Goal: Contribute content: Contribute content

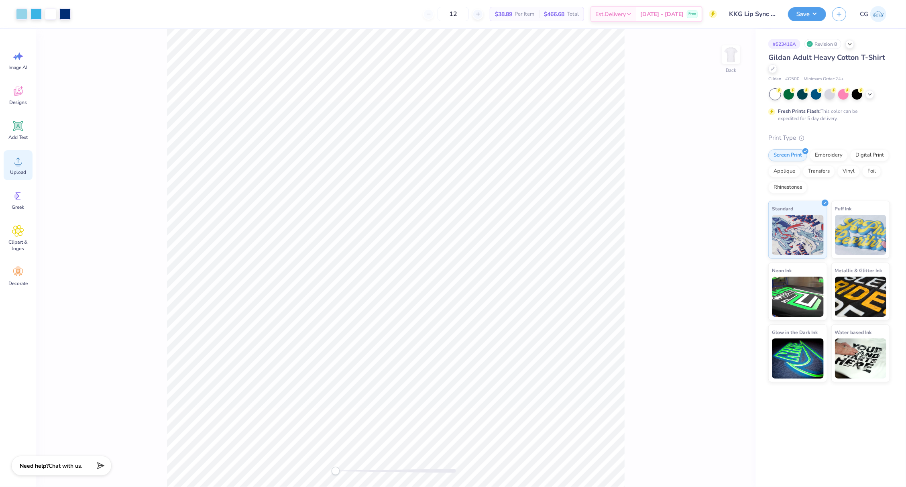
click at [18, 170] on span "Upload" at bounding box center [18, 172] width 16 height 6
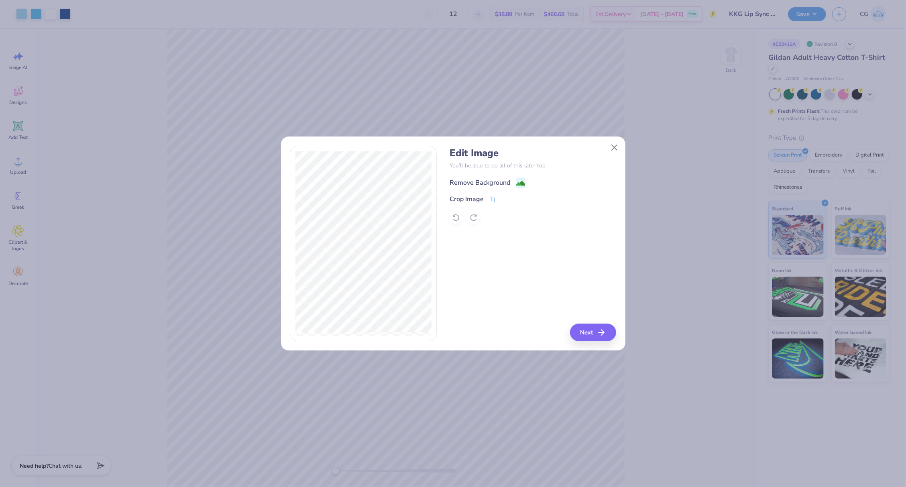
click at [486, 183] on div "Remove Background" at bounding box center [480, 183] width 61 height 10
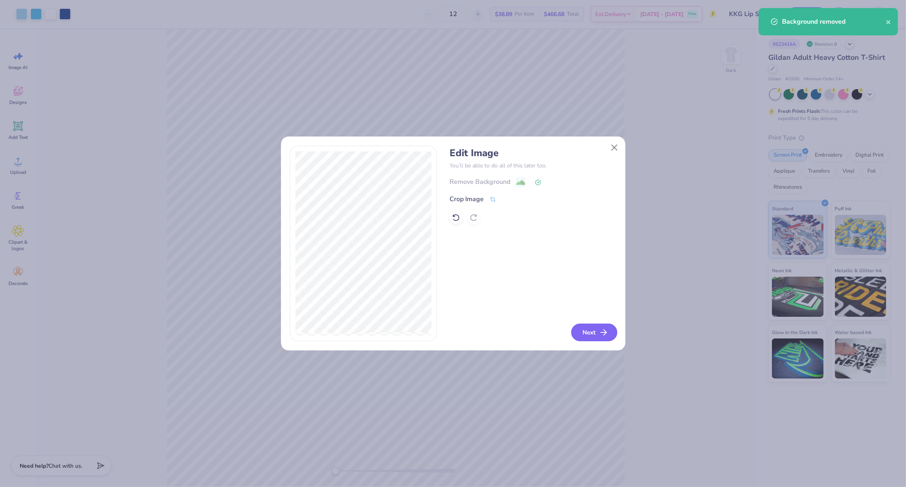
click at [599, 330] on icon "button" at bounding box center [604, 333] width 10 height 10
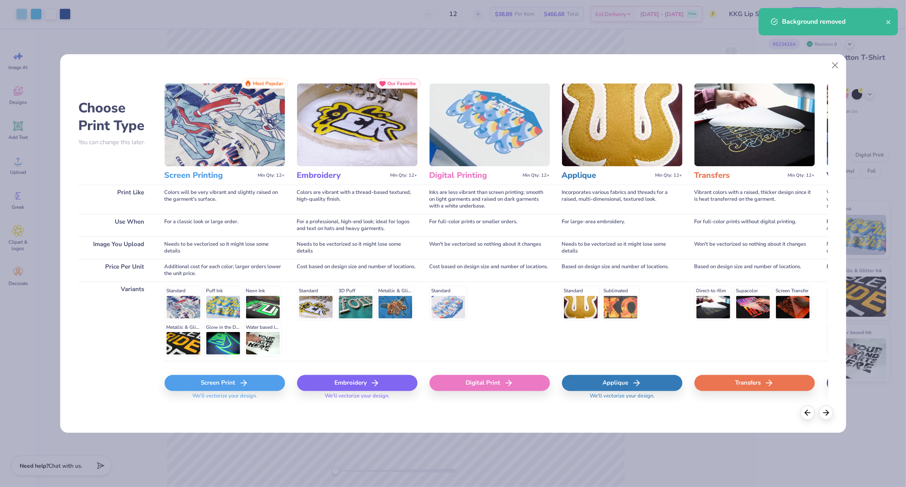
click at [265, 380] on div "Screen Print" at bounding box center [225, 383] width 120 height 16
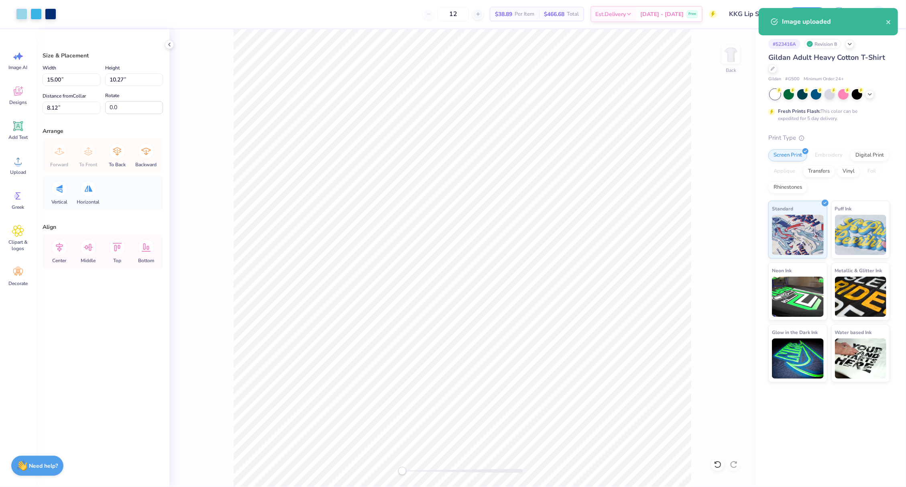
type input "10.40"
type input "7.12"
type input "9.58"
type input "6.56"
type input "3.63"
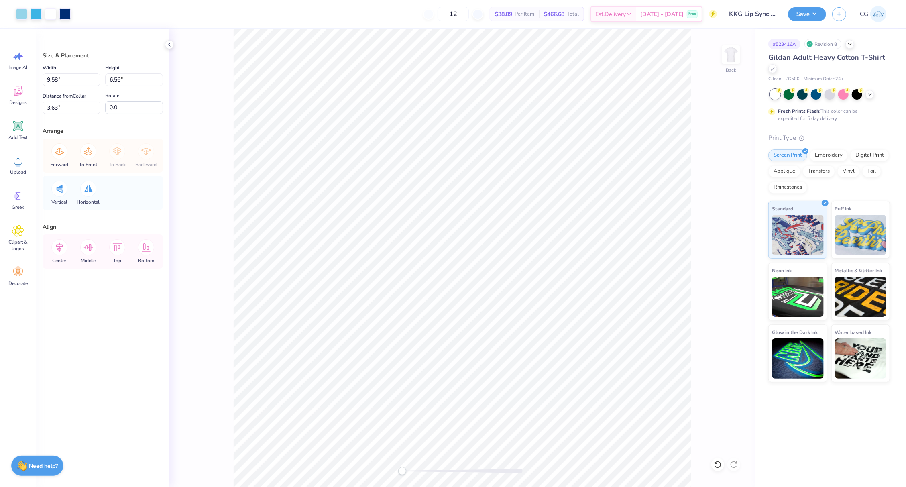
type input "10.40"
type input "7.12"
type input "10.79"
click at [73, 82] on input "10.40" at bounding box center [72, 79] width 58 height 12
type input "1"
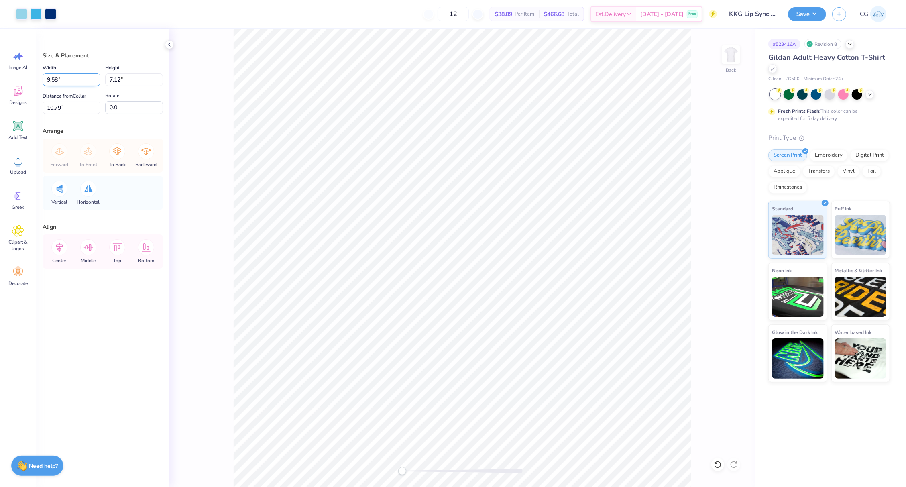
type input "9.58"
type input "6.56"
type input "11.08"
click at [65, 111] on input "11.08" at bounding box center [72, 108] width 58 height 12
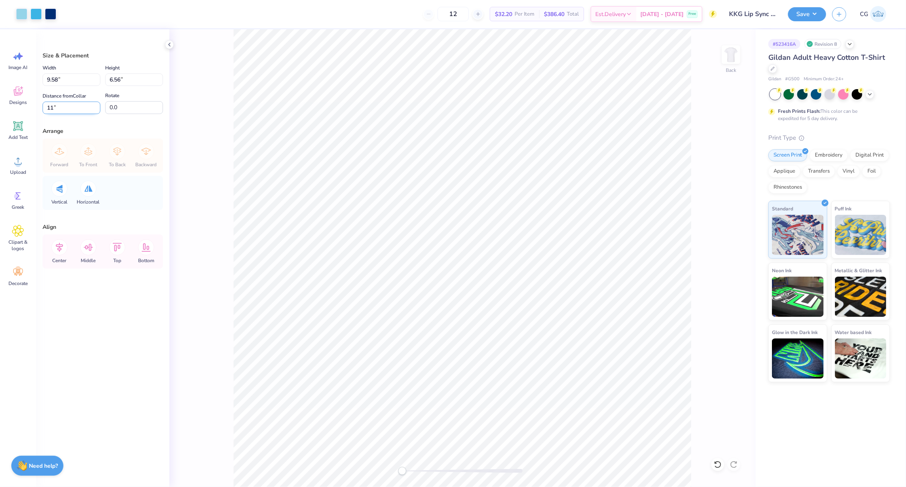
type input "1"
type input "3.63"
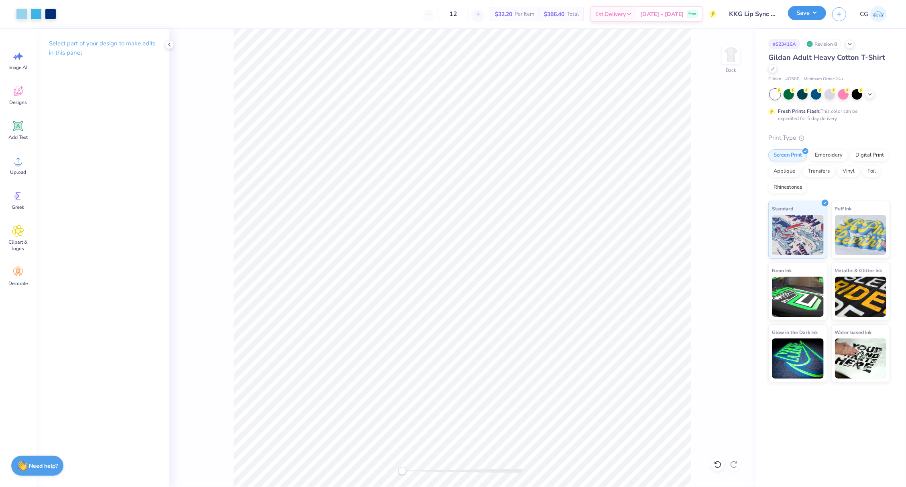
click at [813, 20] on div "Save" at bounding box center [807, 14] width 38 height 14
click at [815, 22] on div "Save CG" at bounding box center [847, 14] width 118 height 28
click at [814, 16] on button "Save" at bounding box center [807, 13] width 38 height 14
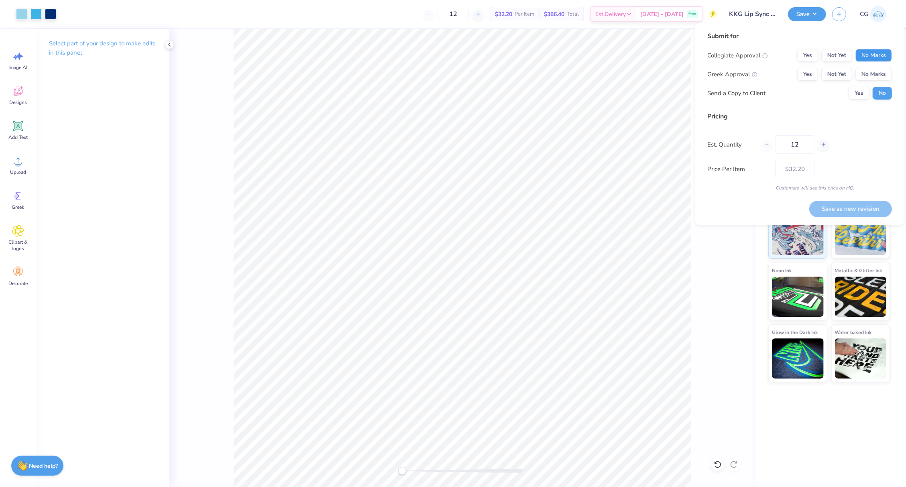
click at [856, 53] on button "No Marks" at bounding box center [874, 55] width 37 height 13
click at [823, 74] on button "Not Yet" at bounding box center [836, 74] width 31 height 13
click at [814, 74] on button "Yes" at bounding box center [807, 74] width 21 height 13
click at [870, 211] on button "Save as new revision" at bounding box center [850, 209] width 83 height 16
type input "$32.20"
